Goal: Check status

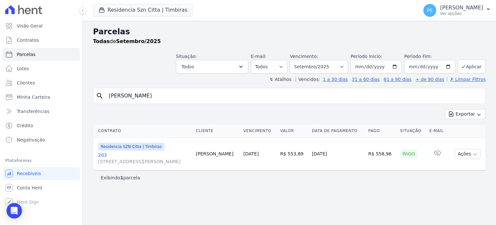
select select
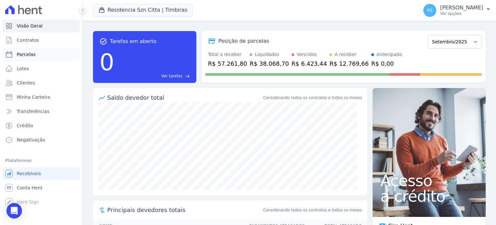
click at [28, 55] on span "Parcelas" at bounding box center [26, 54] width 19 height 6
select select
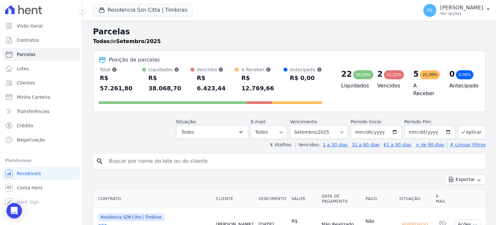
click at [159, 154] on input "search" at bounding box center [294, 160] width 378 height 13
type input "michele"
select select
